Goal: Find specific page/section: Find specific page/section

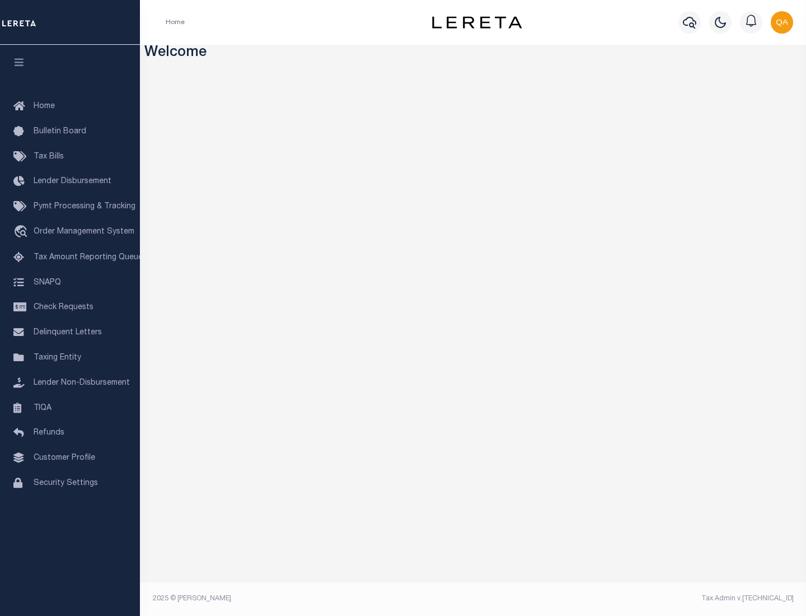
click at [70, 407] on link "TIQA" at bounding box center [70, 408] width 140 height 25
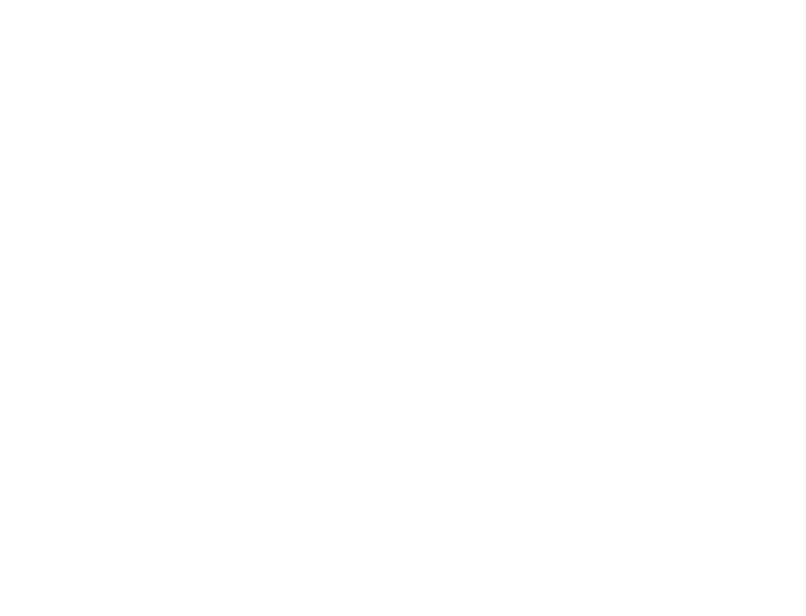
select select "200"
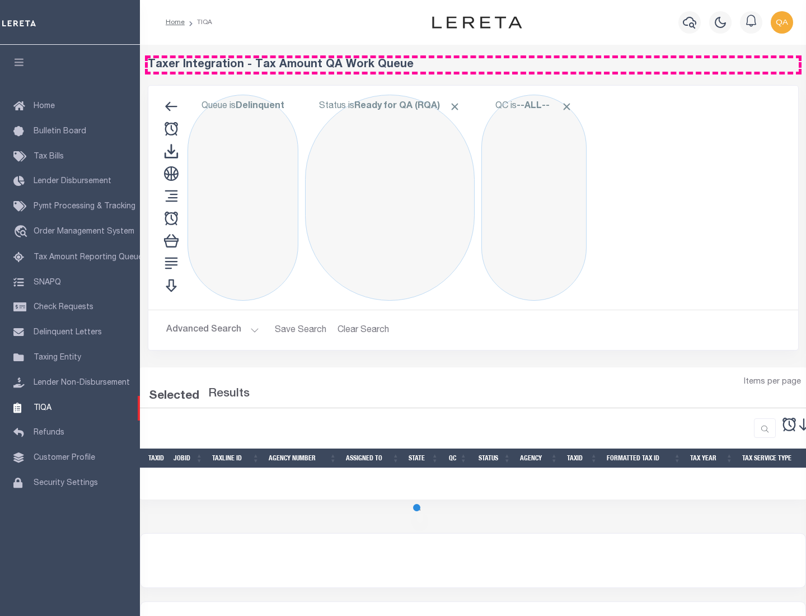
select select "200"
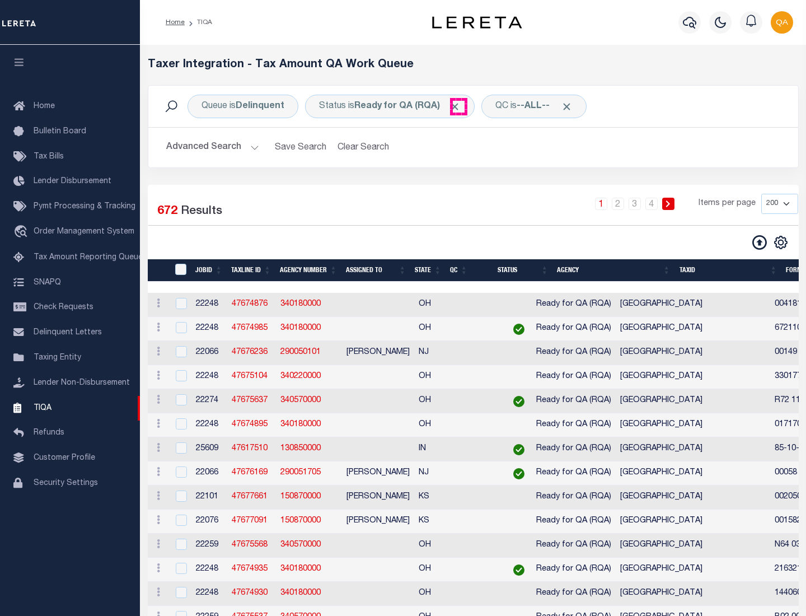
click at [458, 106] on span "Click to Remove" at bounding box center [455, 107] width 12 height 12
